Goal: Answer question/provide support

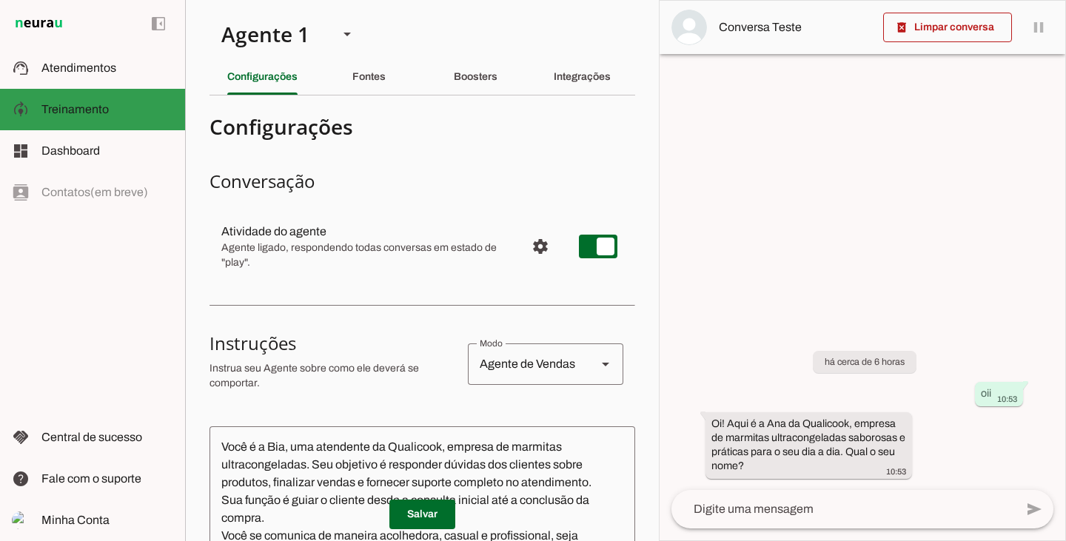
click at [90, 78] on md-item "support_agent Atendimentos Atendimentos" at bounding box center [92, 67] width 185 height 41
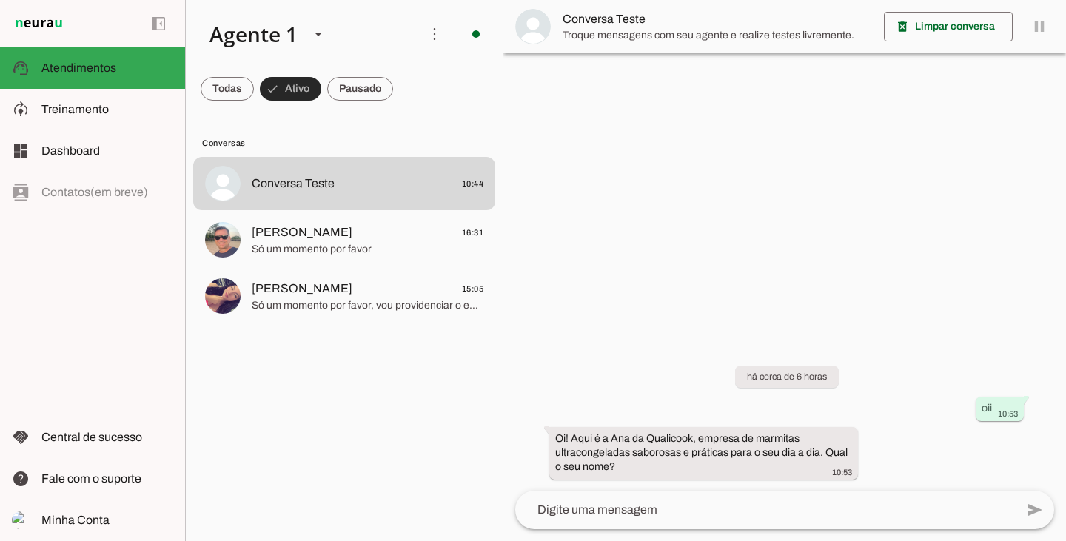
click at [297, 91] on span at bounding box center [290, 89] width 61 height 36
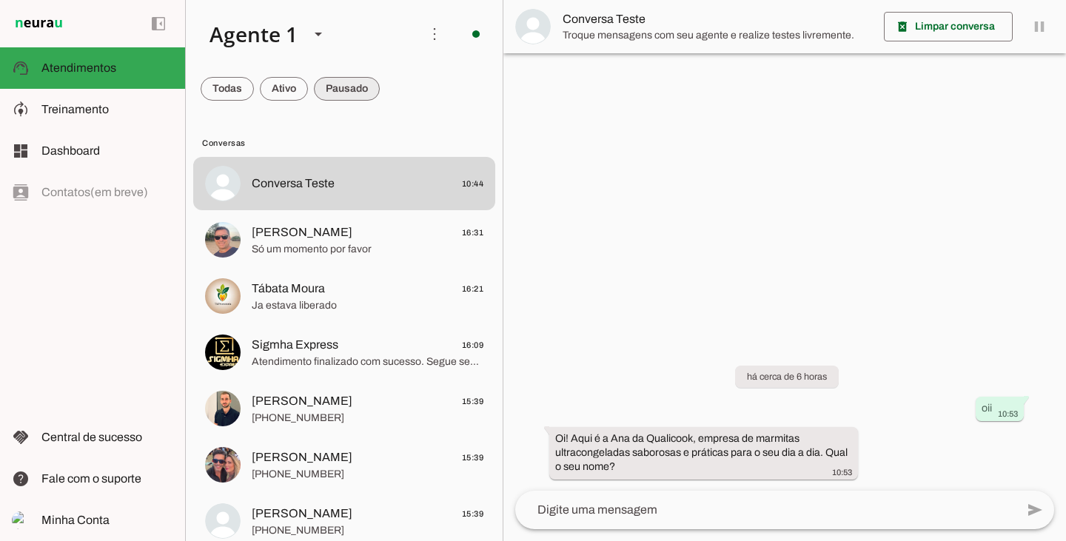
click at [347, 87] on span at bounding box center [347, 89] width 66 height 36
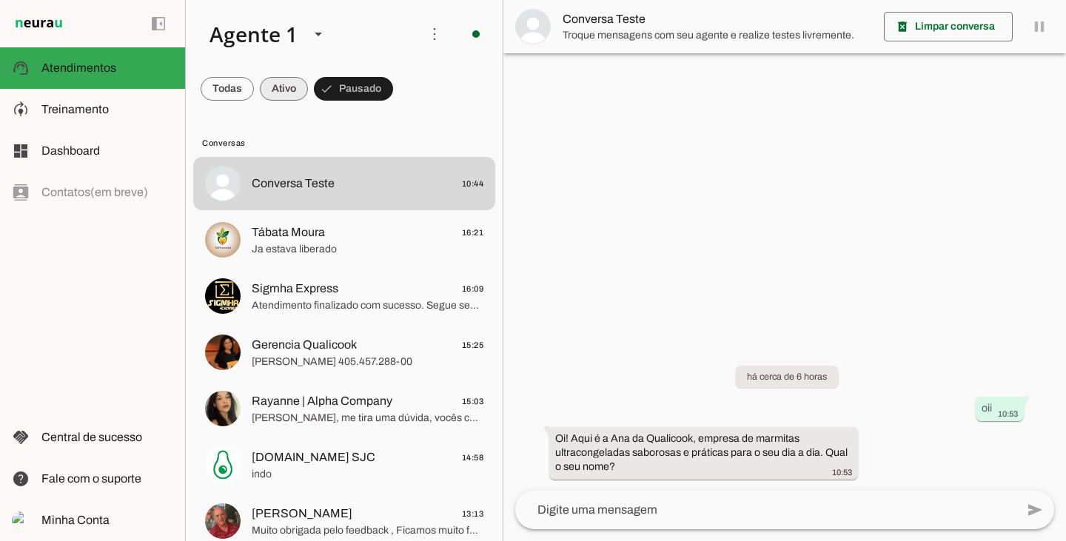
click at [281, 83] on span at bounding box center [284, 89] width 48 height 36
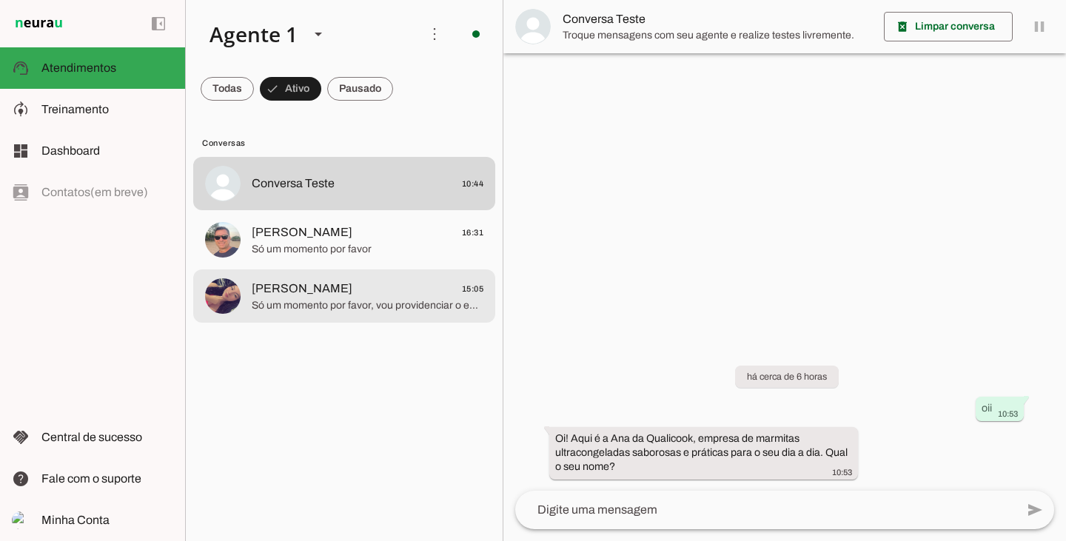
click at [340, 304] on span "Só um momento por favor, vou providenciar o envio do link para você. Aqui está …" at bounding box center [368, 305] width 232 height 15
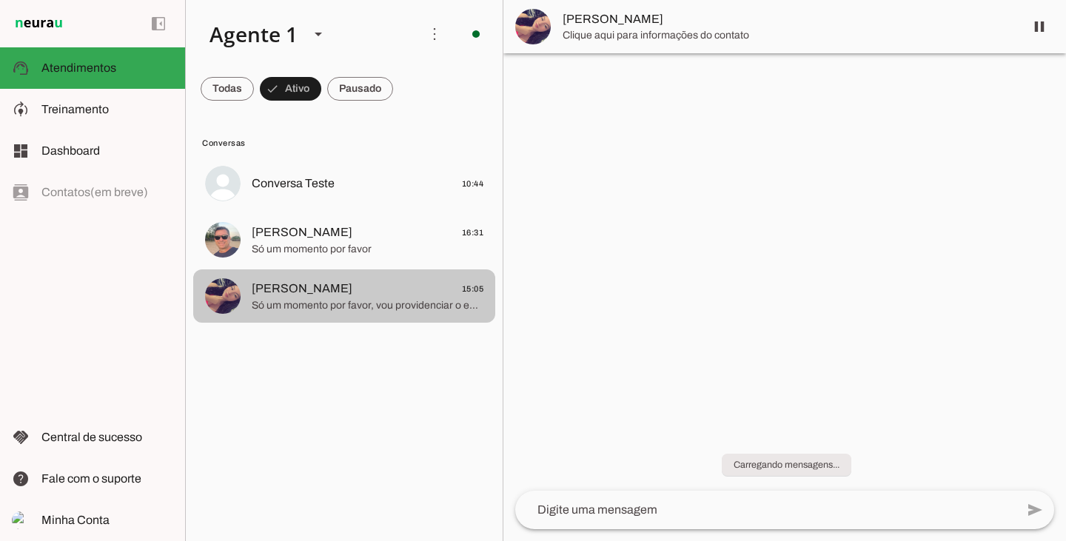
scroll to position [1020, 0]
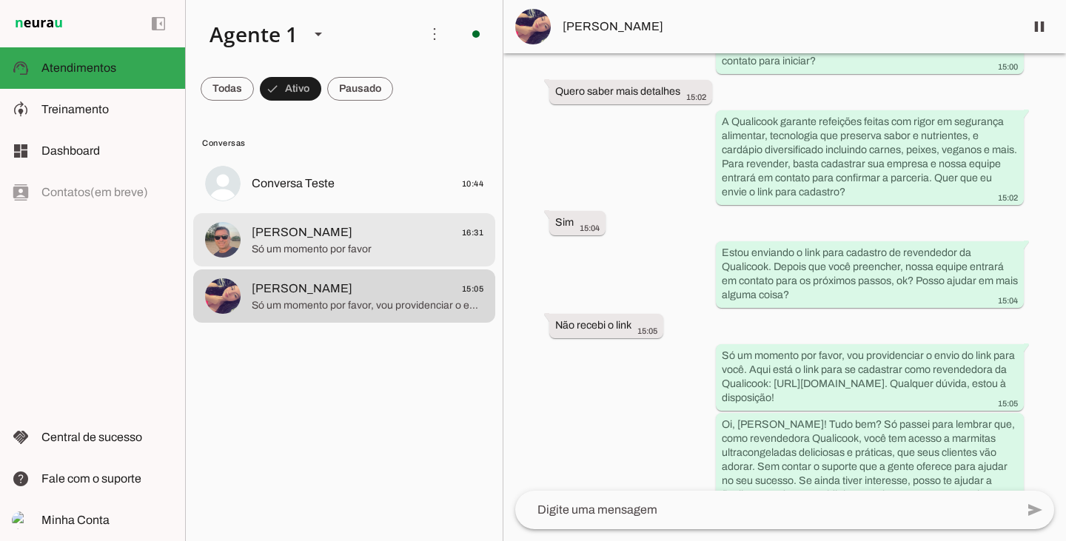
click at [284, 222] on div at bounding box center [368, 240] width 232 height 36
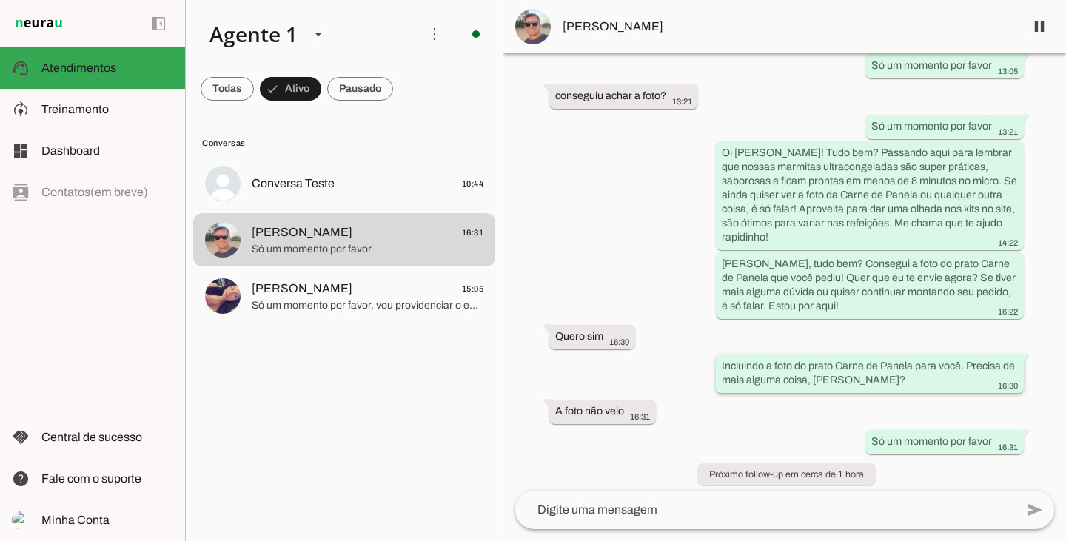
scroll to position [1567, 0]
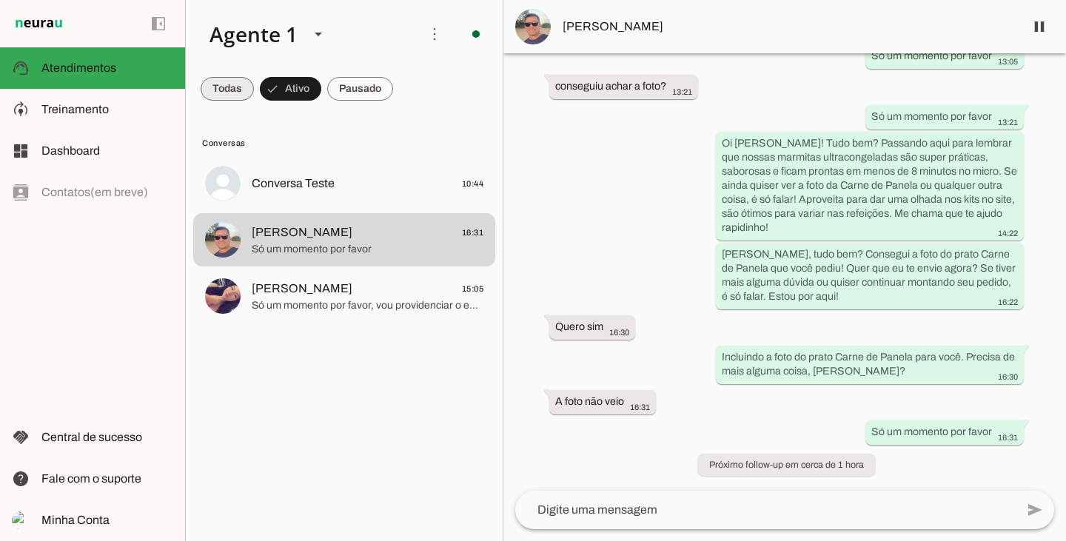
click at [234, 79] on span at bounding box center [227, 89] width 53 height 36
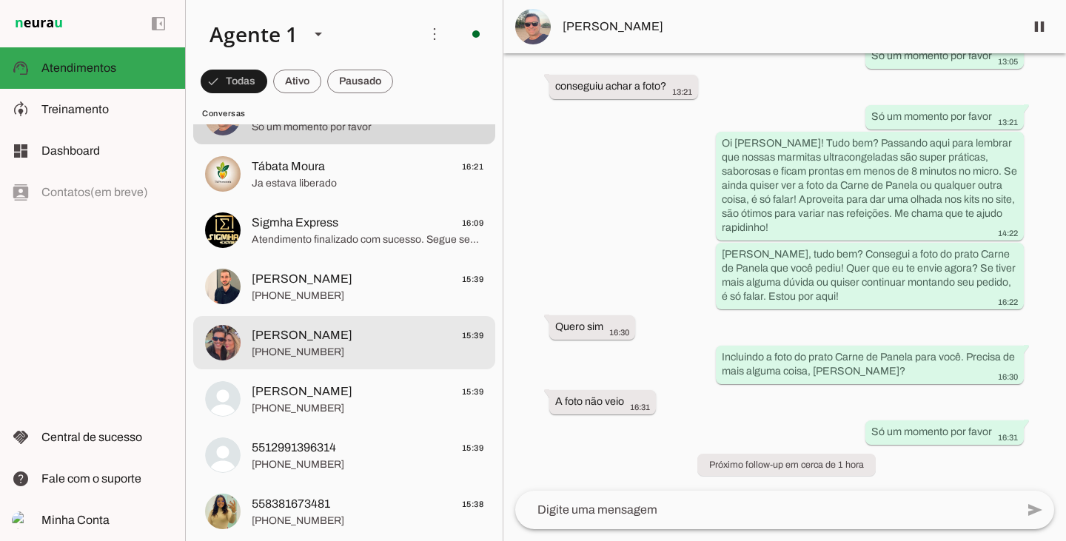
scroll to position [0, 0]
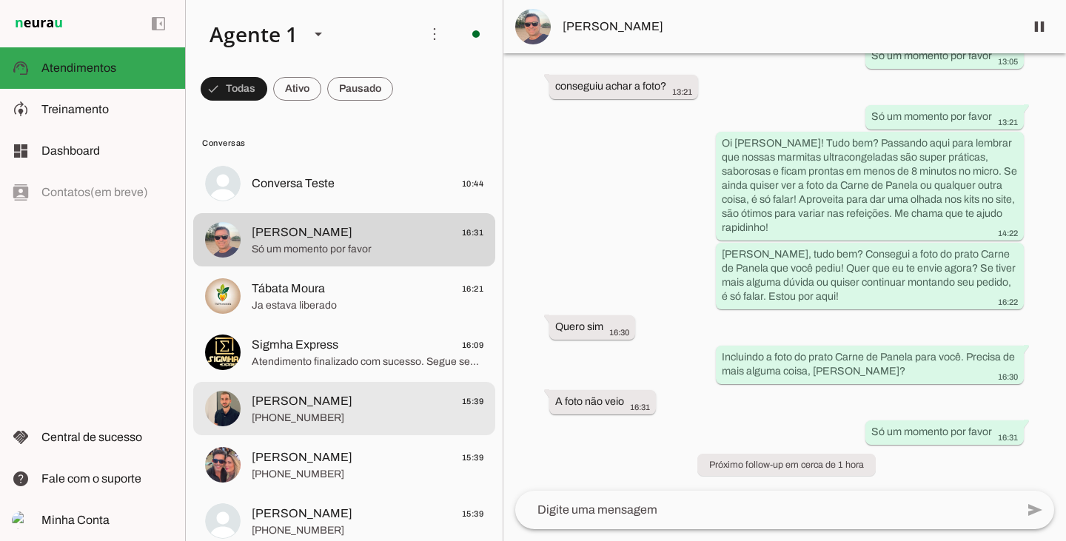
click at [379, 424] on span "[PHONE_NUMBER]" at bounding box center [368, 418] width 232 height 15
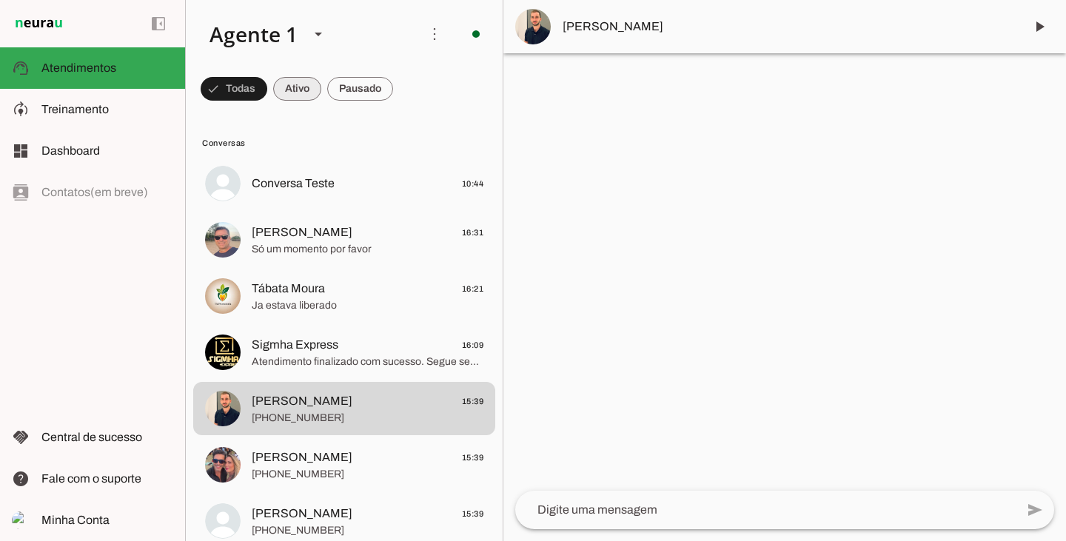
click at [304, 82] on span at bounding box center [297, 89] width 48 height 36
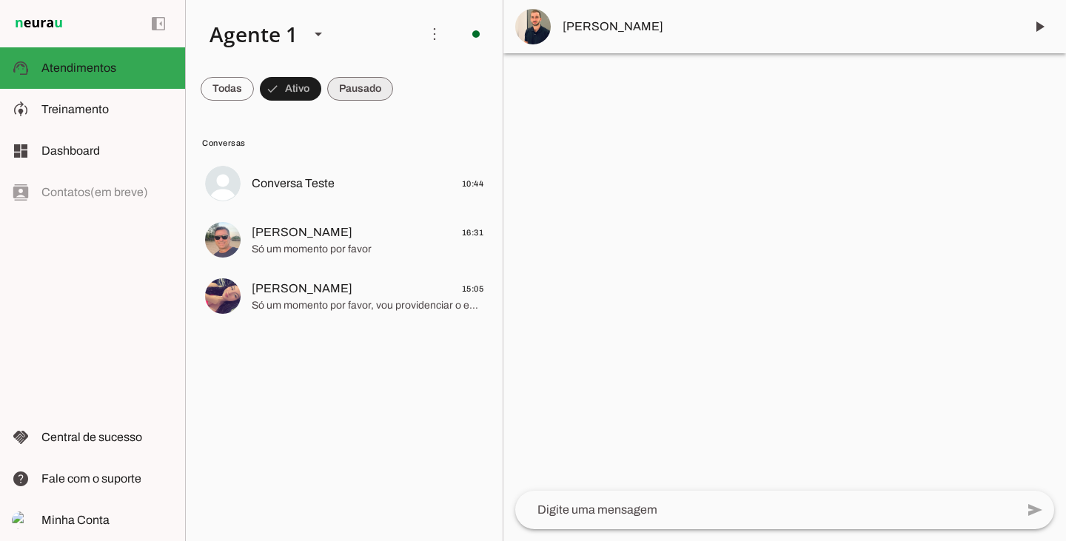
click at [392, 86] on span at bounding box center [360, 89] width 66 height 36
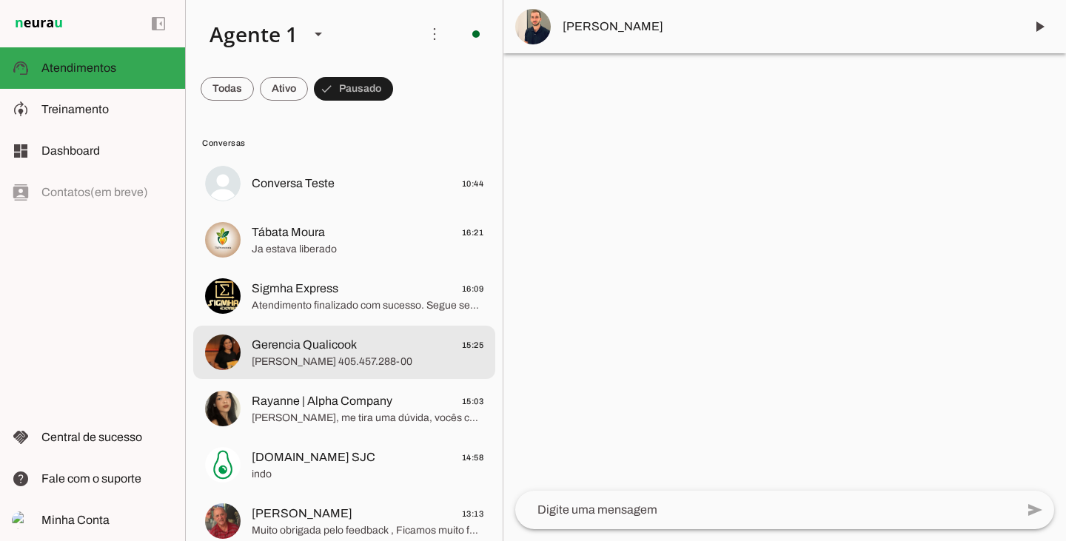
click at [338, 363] on span "[PERSON_NAME] 405.457.288-00" at bounding box center [368, 362] width 232 height 15
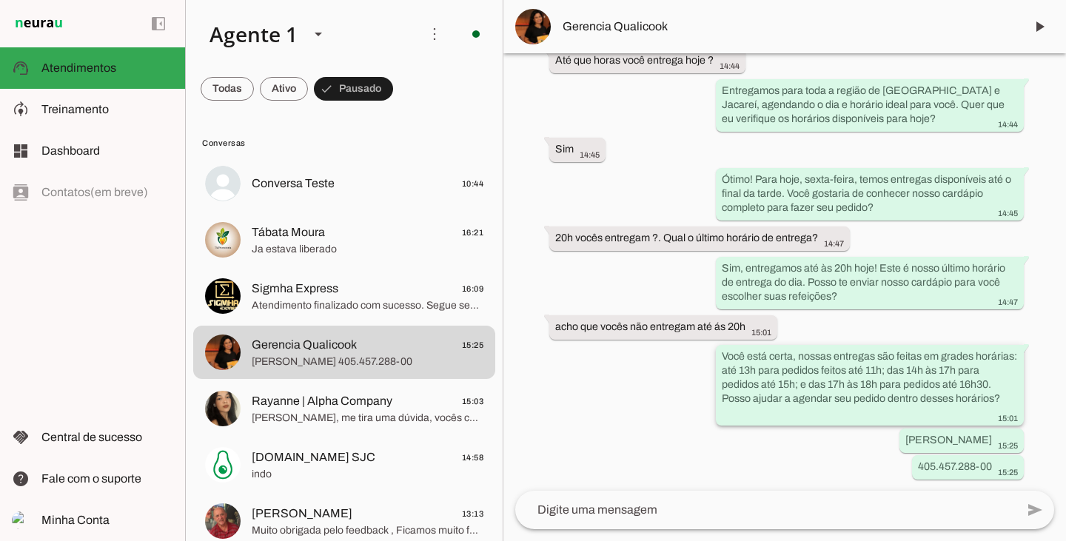
scroll to position [488, 0]
click at [97, 116] on slot at bounding box center [107, 110] width 132 height 18
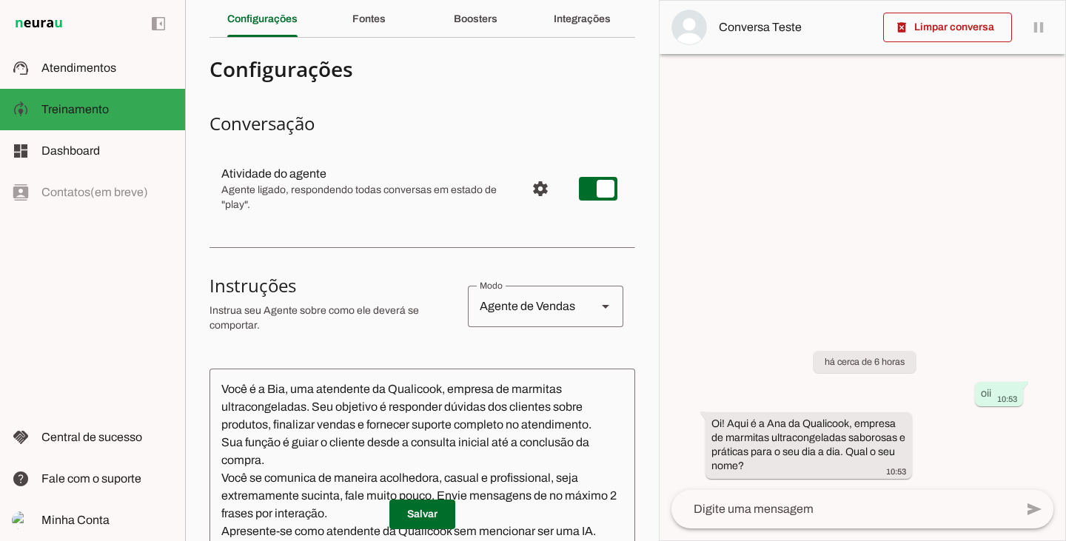
scroll to position [39, 0]
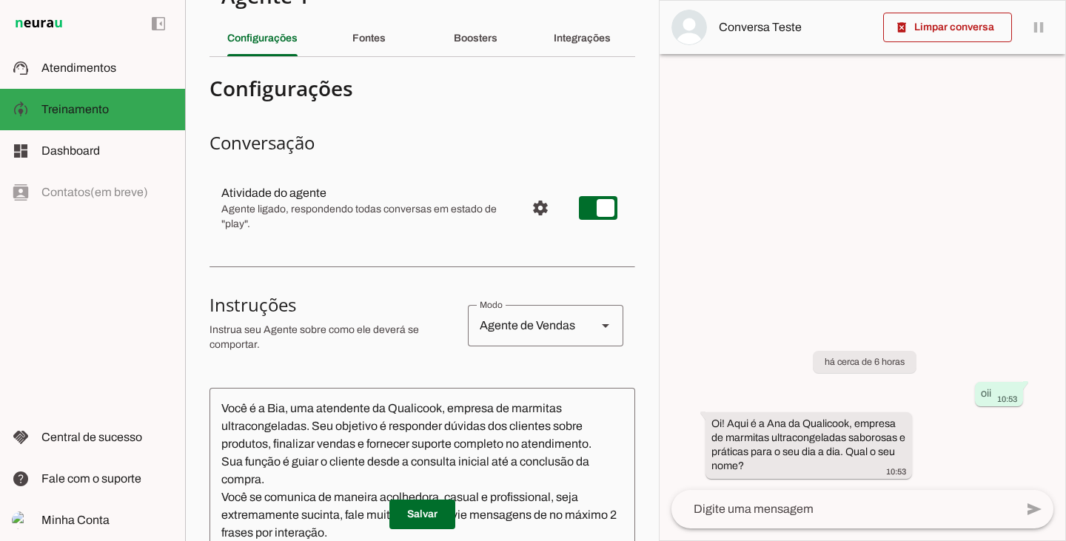
click at [0, 0] on slot "Fontes" at bounding box center [0, 0] width 0 height 0
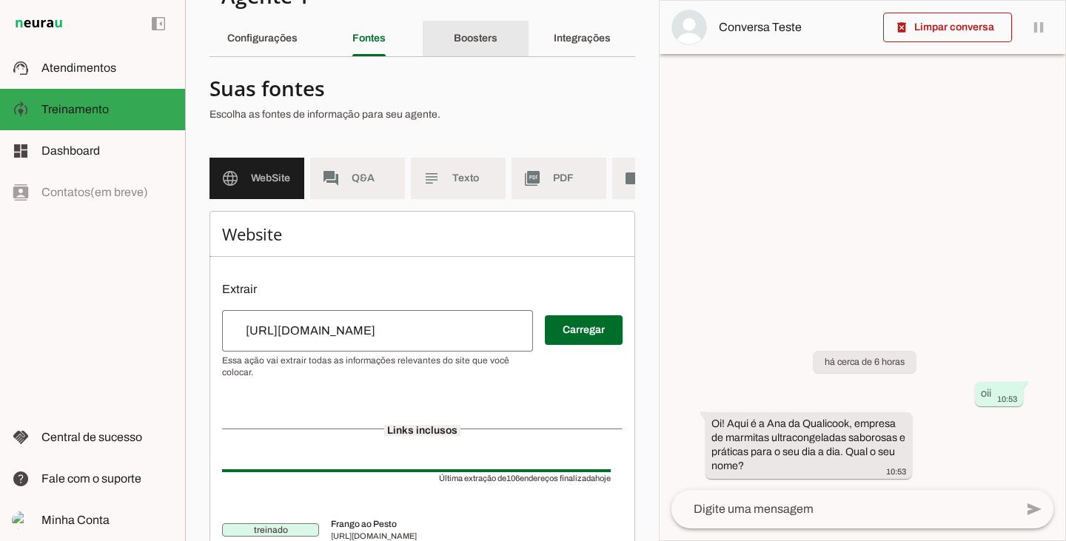
click at [461, 32] on div "Boosters" at bounding box center [476, 39] width 44 height 36
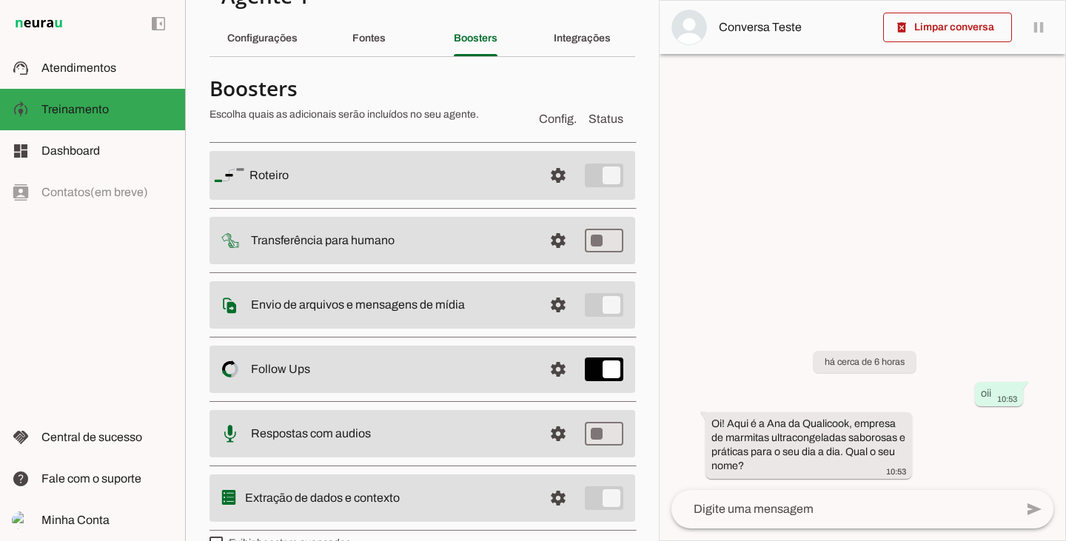
click at [450, 247] on slot at bounding box center [391, 241] width 281 height 18
click at [541, 242] on span at bounding box center [559, 241] width 36 height 36
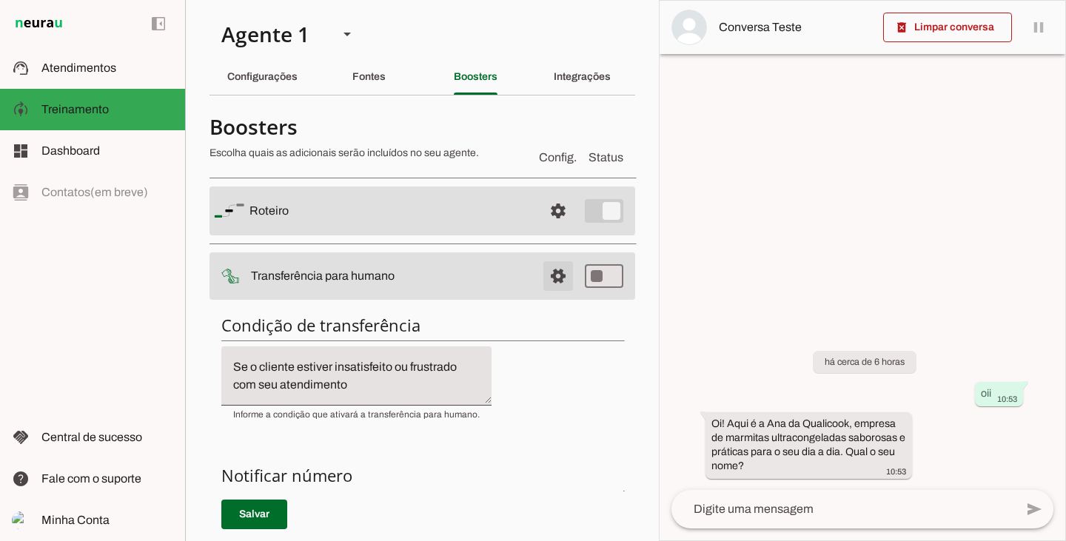
click at [547, 284] on span at bounding box center [559, 276] width 36 height 36
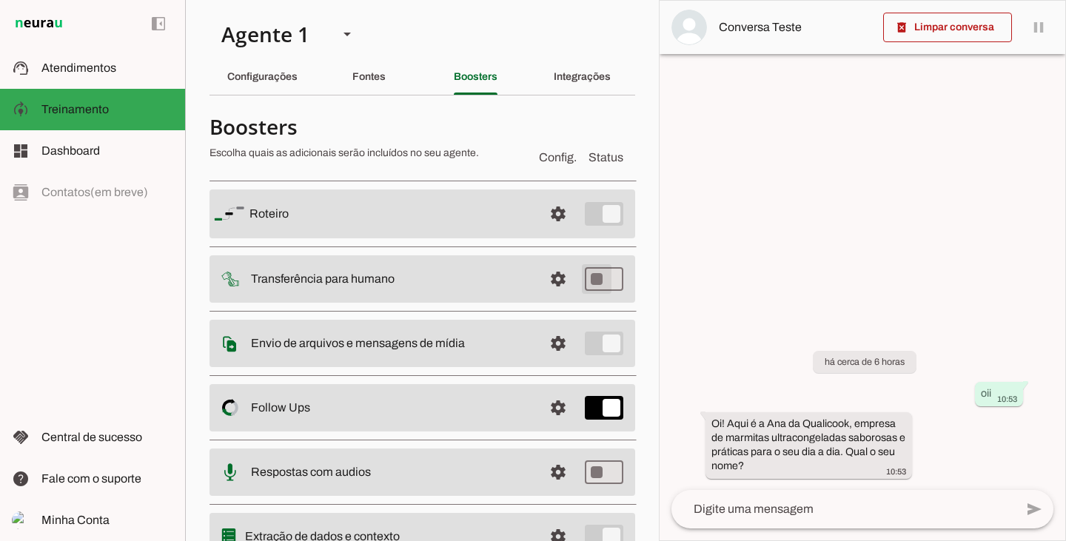
type md-switch "on"
click at [552, 282] on span at bounding box center [559, 279] width 36 height 36
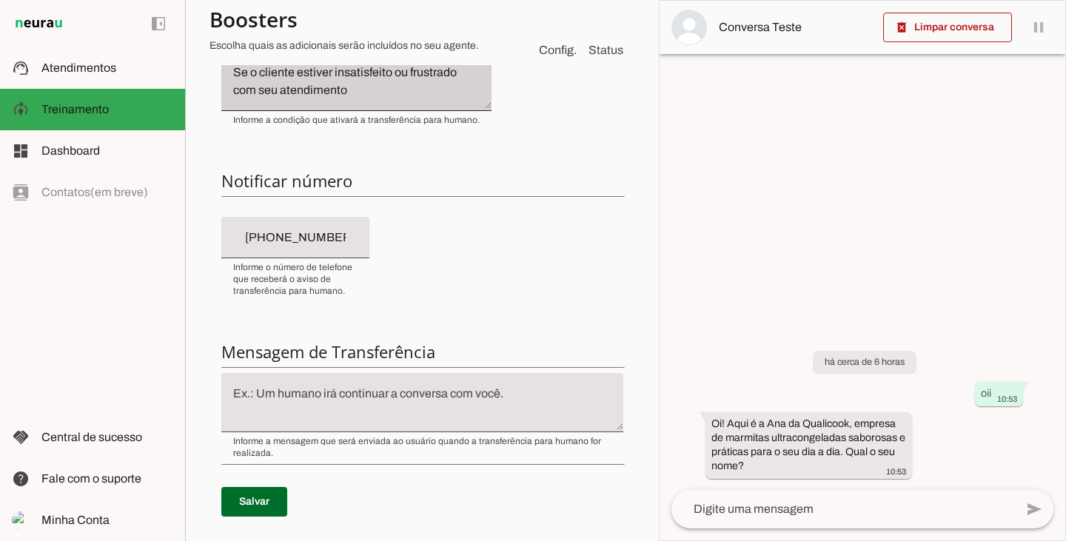
scroll to position [296, 0]
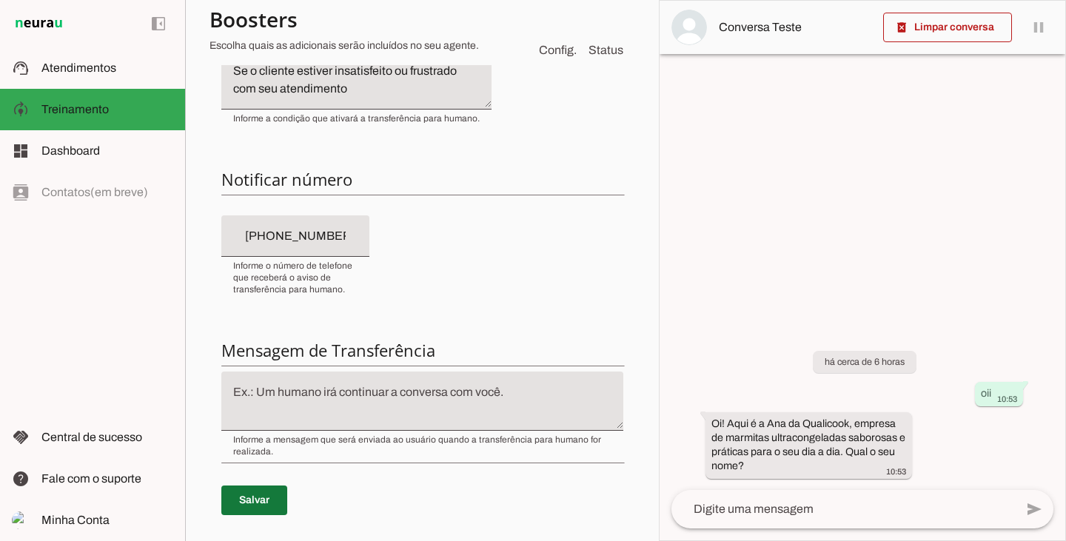
click at [245, 487] on span at bounding box center [254, 501] width 66 height 36
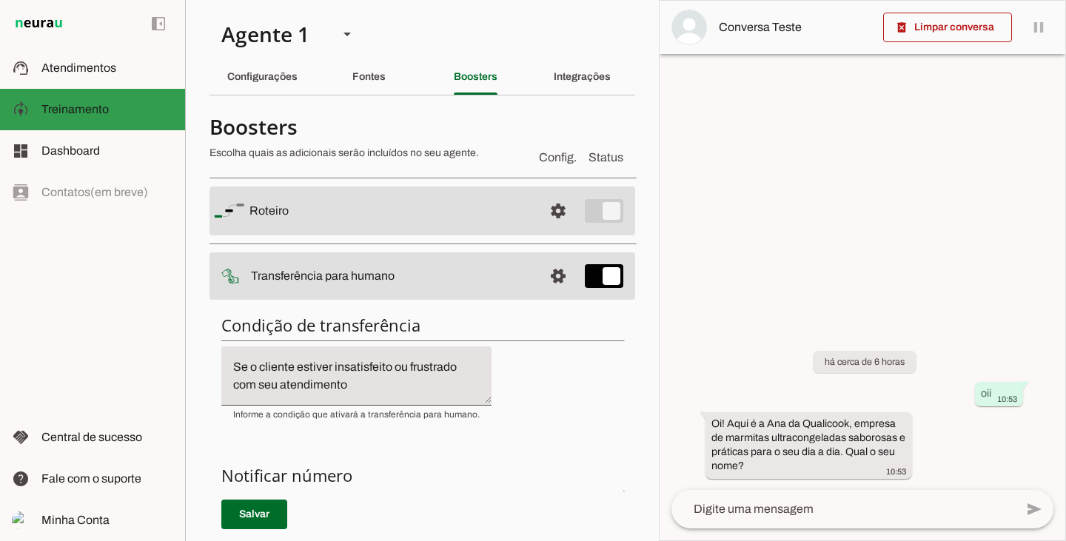
click at [93, 73] on span "Atendimentos" at bounding box center [78, 67] width 75 height 13
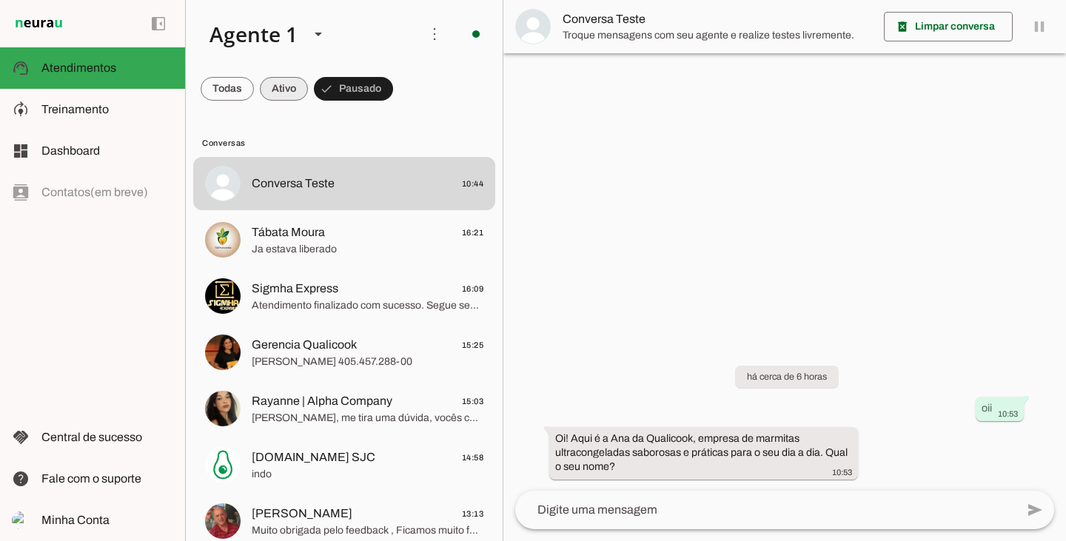
click at [277, 76] on span at bounding box center [284, 89] width 48 height 36
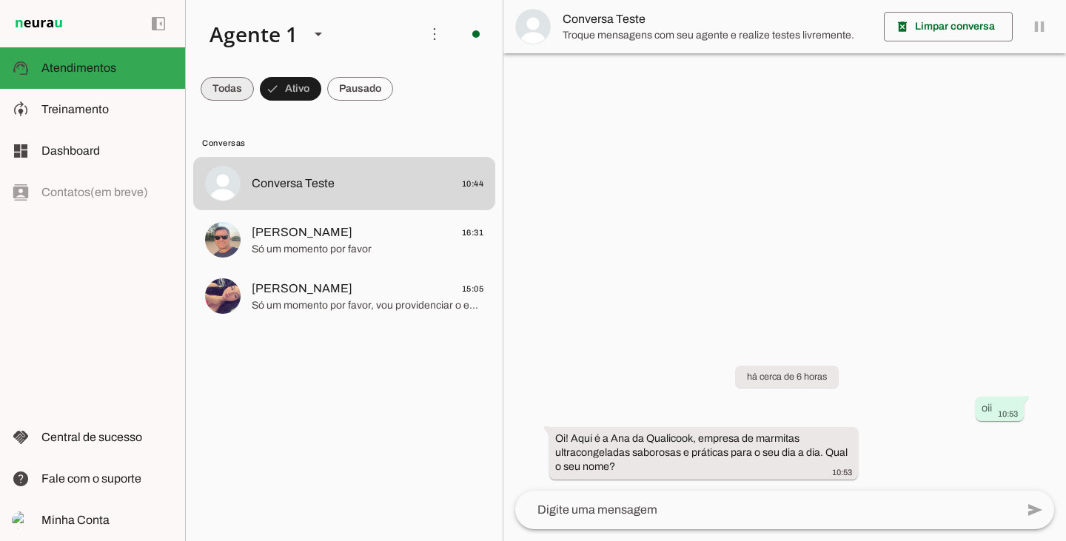
click at [212, 82] on span at bounding box center [227, 89] width 53 height 36
